Goal: Information Seeking & Learning: Learn about a topic

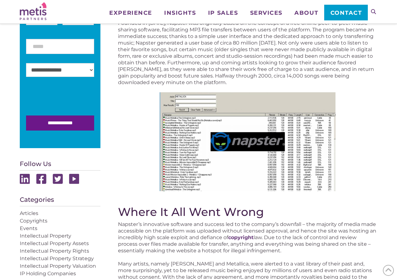
click at [238, 133] on img at bounding box center [248, 141] width 176 height 99
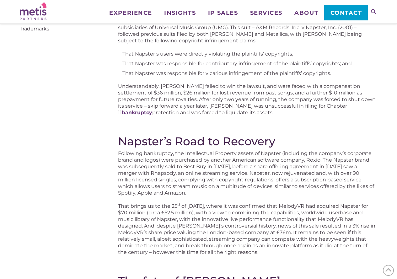
scroll to position [251, 0]
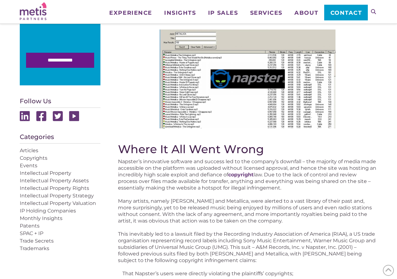
click at [162, 163] on p "Napster’s innovative software and success led to the company’s downfall – the m…" at bounding box center [247, 174] width 259 height 33
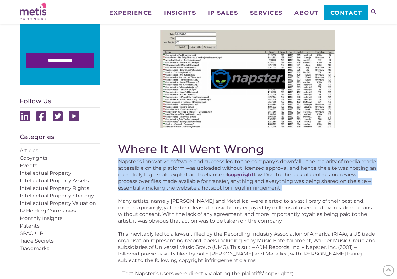
click at [162, 163] on p "Napster’s innovative software and success led to the company’s downfall – the m…" at bounding box center [247, 174] width 259 height 33
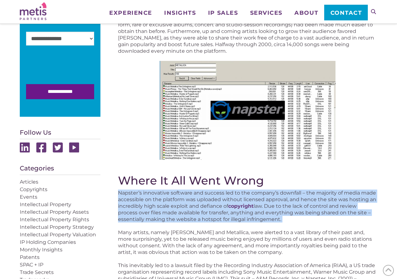
scroll to position [188, 0]
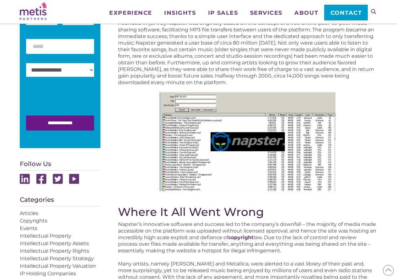
click at [201, 206] on h2 "Where It All Went Wrong" at bounding box center [247, 211] width 259 height 13
click at [179, 233] on p "Napster’s innovative software and success led to the company’s downfall – the m…" at bounding box center [247, 237] width 259 height 33
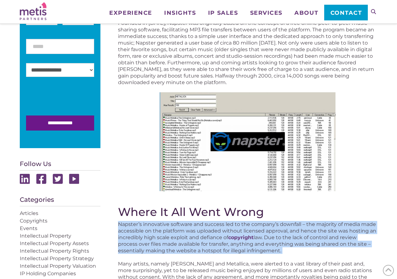
click at [179, 233] on p "Napster’s innovative software and success led to the company’s downfall – the m…" at bounding box center [247, 237] width 259 height 33
click at [184, 221] on p "Napster’s innovative software and success led to the company’s downfall – the m…" at bounding box center [247, 237] width 259 height 33
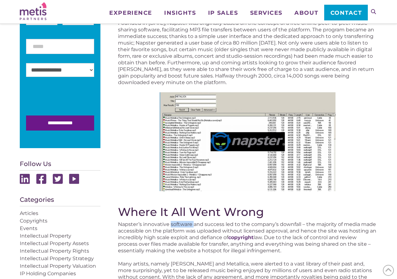
click at [184, 221] on p "Napster’s innovative software and success led to the company’s downfall – the m…" at bounding box center [247, 237] width 259 height 33
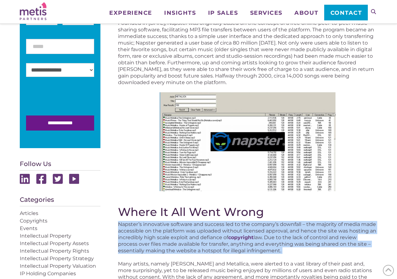
click at [184, 221] on p "Napster’s innovative software and success led to the company’s downfall – the m…" at bounding box center [247, 237] width 259 height 33
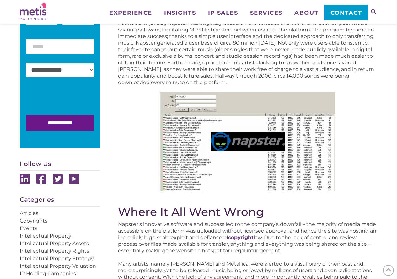
click at [182, 216] on h2 "Where It All Went Wrong" at bounding box center [247, 211] width 259 height 13
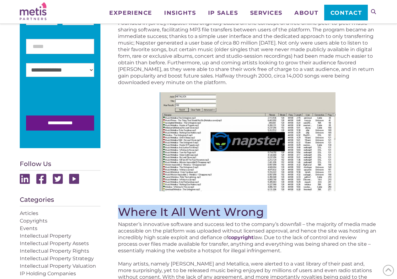
click at [182, 216] on h2 "Where It All Went Wrong" at bounding box center [247, 211] width 259 height 13
click at [180, 211] on h2 "Where It All Went Wrong" at bounding box center [247, 211] width 259 height 13
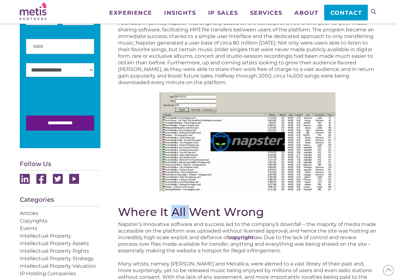
click at [180, 211] on h2 "Where It All Went Wrong" at bounding box center [247, 211] width 259 height 13
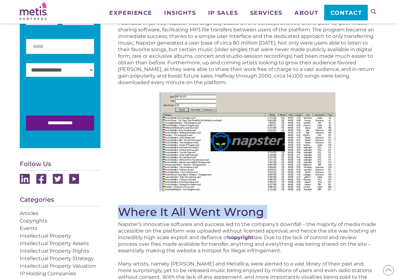
click at [180, 211] on h2 "Where It All Went Wrong" at bounding box center [247, 211] width 259 height 13
click at [176, 214] on h2 "Where It All Went Wrong" at bounding box center [247, 211] width 259 height 13
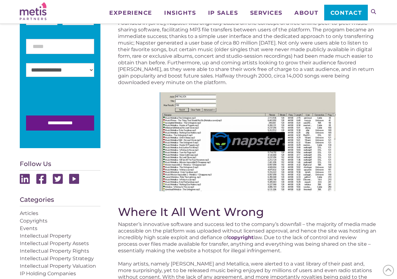
click at [152, 214] on h2 "Where It All Went Wrong" at bounding box center [247, 211] width 259 height 13
click at [152, 213] on h2 "Where It All Went Wrong" at bounding box center [247, 211] width 259 height 13
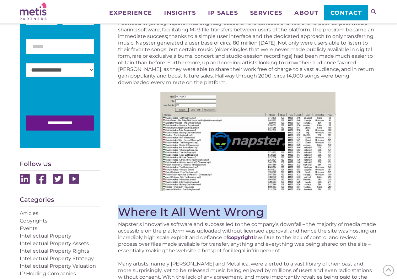
click at [152, 213] on h2 "Where It All Went Wrong" at bounding box center [247, 211] width 259 height 13
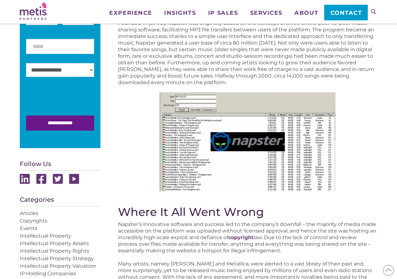
click at [147, 225] on p "Napster’s innovative software and success led to the company’s downfall – the m…" at bounding box center [247, 237] width 259 height 33
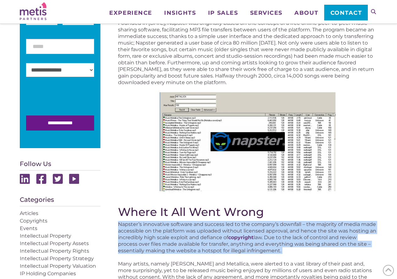
click at [147, 225] on p "Napster’s innovative software and success led to the company’s downfall – the m…" at bounding box center [247, 237] width 259 height 33
click at [144, 236] on p "Napster’s innovative software and success led to the company’s downfall – the m…" at bounding box center [247, 237] width 259 height 33
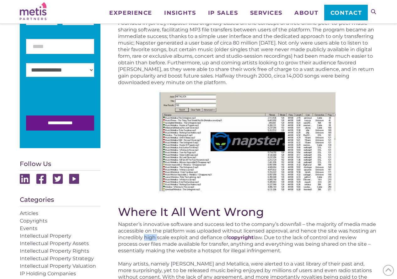
click at [144, 236] on p "Napster’s innovative software and success led to the company’s downfall – the m…" at bounding box center [247, 237] width 259 height 33
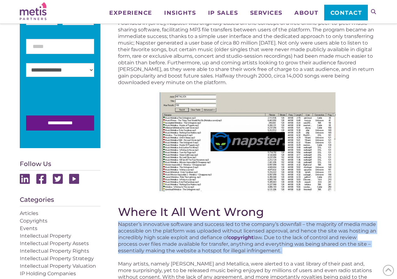
click at [144, 236] on p "Napster’s innovative software and success led to the company’s downfall – the m…" at bounding box center [247, 237] width 259 height 33
click at [145, 247] on p "Napster’s innovative software and success led to the company’s downfall – the m…" at bounding box center [247, 237] width 259 height 33
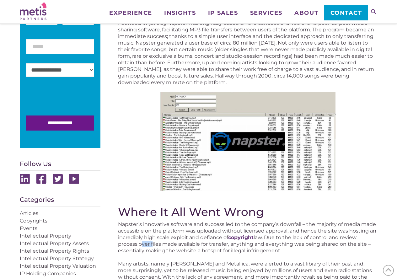
click at [145, 247] on p "Napster’s innovative software and success led to the company’s downfall – the m…" at bounding box center [247, 237] width 259 height 33
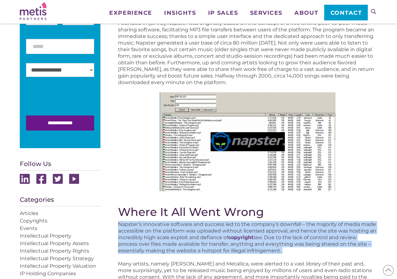
click at [145, 247] on p "Napster’s innovative software and success led to the company’s downfall – the m…" at bounding box center [247, 237] width 259 height 33
click at [146, 233] on p "Napster’s innovative software and success led to the company’s downfall – the m…" at bounding box center [247, 237] width 259 height 33
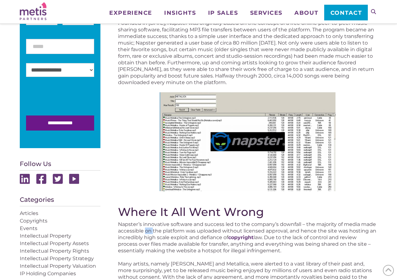
click at [146, 233] on p "Napster’s innovative software and success led to the company’s downfall – the m…" at bounding box center [247, 237] width 259 height 33
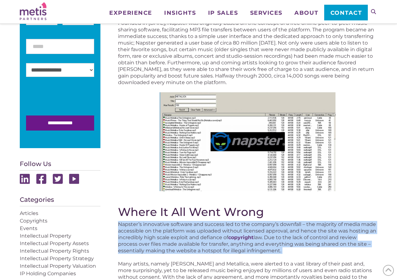
click at [146, 233] on p "Napster’s innovative software and success led to the company’s downfall – the m…" at bounding box center [247, 237] width 259 height 33
click at [146, 226] on p "Napster’s innovative software and success led to the company’s downfall – the m…" at bounding box center [247, 237] width 259 height 33
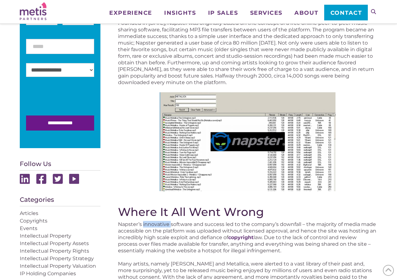
click at [146, 226] on p "Napster’s innovative software and success led to the company’s downfall – the m…" at bounding box center [247, 237] width 259 height 33
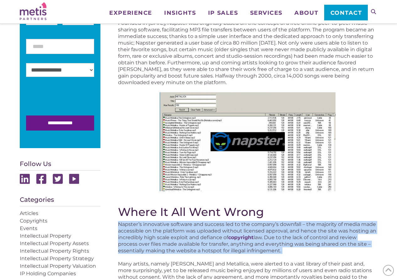
click at [146, 226] on p "Napster’s innovative software and success led to the company’s downfall – the m…" at bounding box center [247, 237] width 259 height 33
click at [146, 221] on p "Napster’s innovative software and success led to the company’s downfall – the m…" at bounding box center [247, 237] width 259 height 33
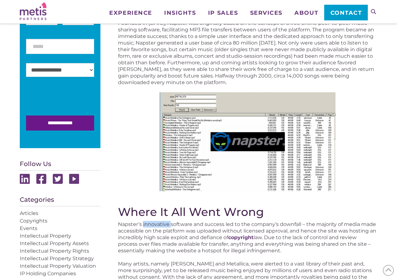
click at [146, 221] on p "Napster’s innovative software and success led to the company’s downfall – the m…" at bounding box center [247, 237] width 259 height 33
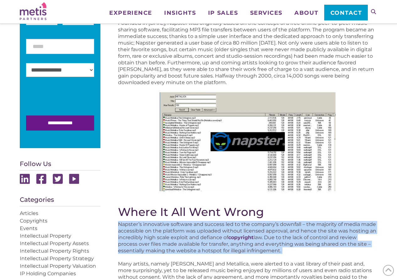
click at [146, 221] on p "Napster’s innovative software and success led to the company’s downfall – the m…" at bounding box center [247, 237] width 259 height 33
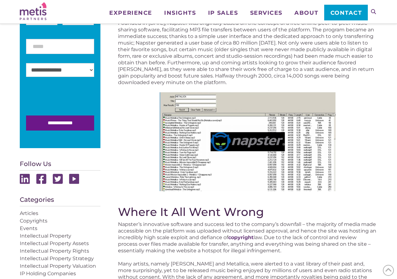
click at [146, 213] on h2 "Where It All Went Wrong" at bounding box center [247, 211] width 259 height 13
click at [146, 212] on h2 "Where It All Went Wrong" at bounding box center [247, 211] width 259 height 13
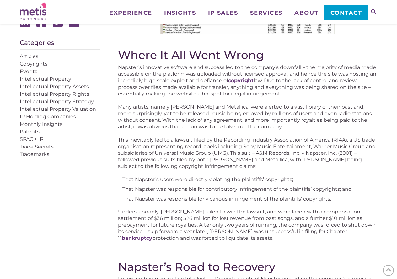
scroll to position [157, 0]
